Goal: Browse casually: Explore the website without a specific task or goal

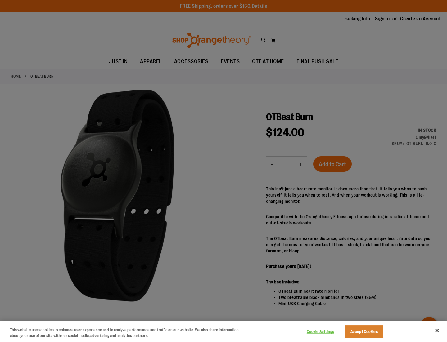
click at [371, 328] on button "Accept Cookies" at bounding box center [364, 332] width 39 height 13
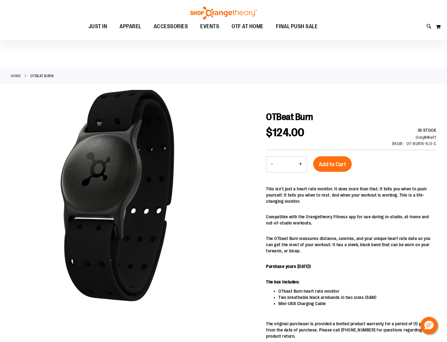
scroll to position [32, 0]
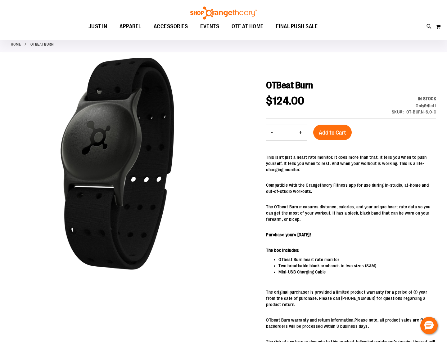
click at [16, 44] on link "Home" at bounding box center [16, 45] width 10 height 6
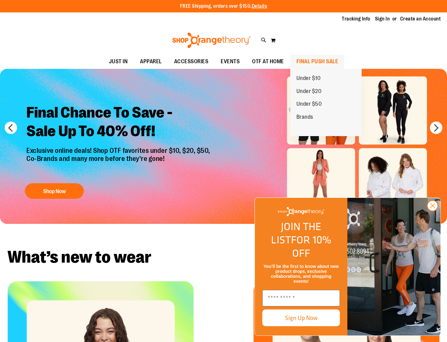
click at [323, 64] on span "FINAL PUSH SALE" at bounding box center [318, 62] width 42 height 14
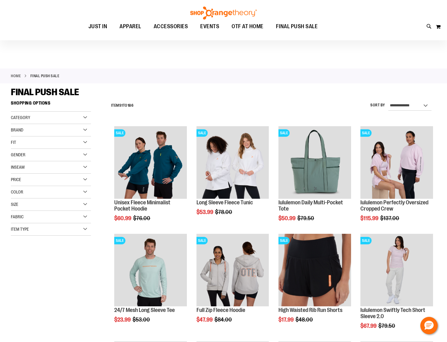
scroll to position [0, 0]
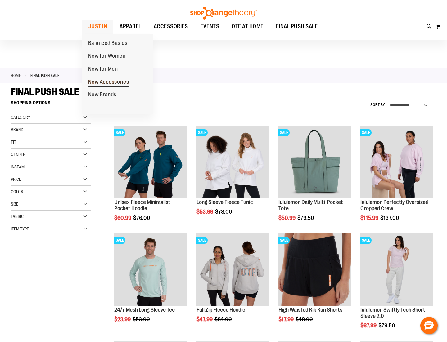
click at [104, 81] on span "New Accessories" at bounding box center [108, 83] width 41 height 8
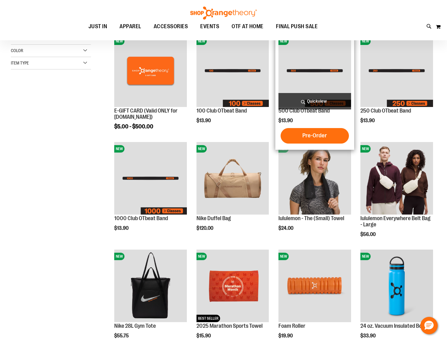
scroll to position [24, 0]
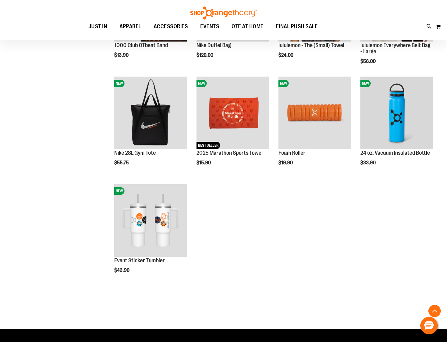
scroll to position [197, 0]
